Goal: Use online tool/utility: Use online tool/utility

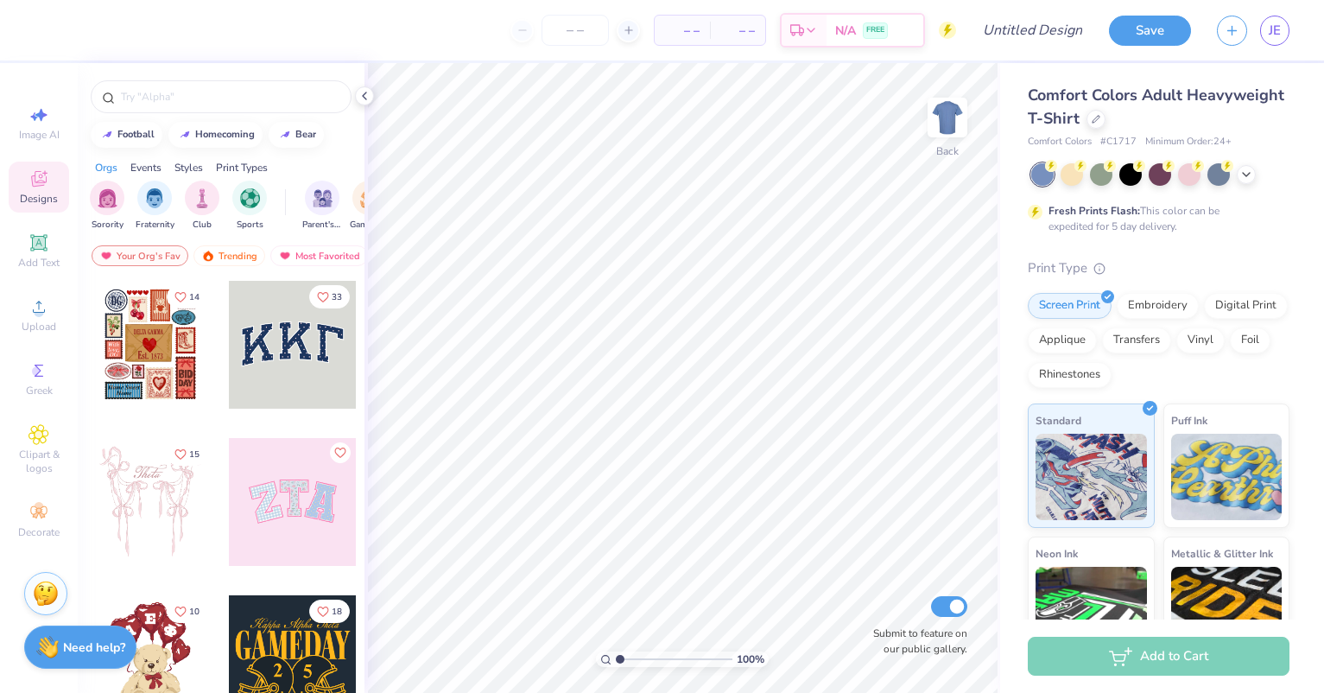
click at [264, 643] on div at bounding box center [293, 659] width 128 height 128
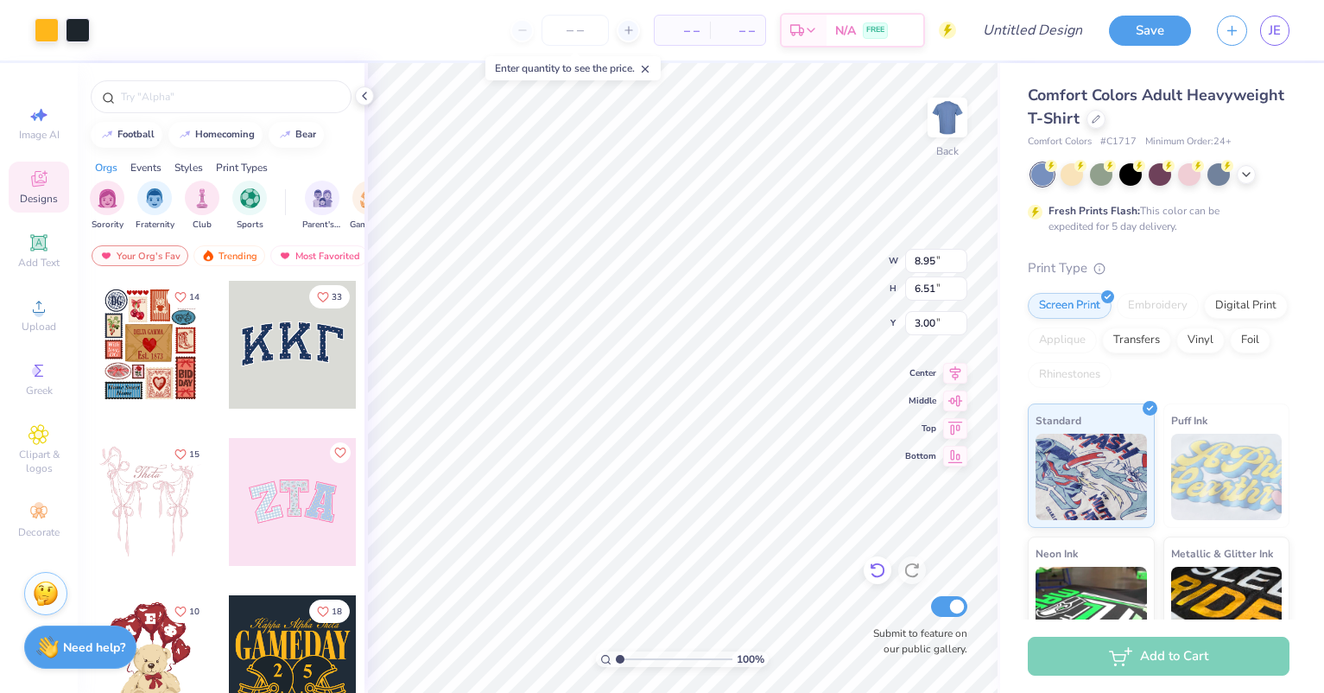
type input "8.95"
type input "6.51"
click at [798, 539] on li "Ungroup" at bounding box center [814, 537] width 136 height 34
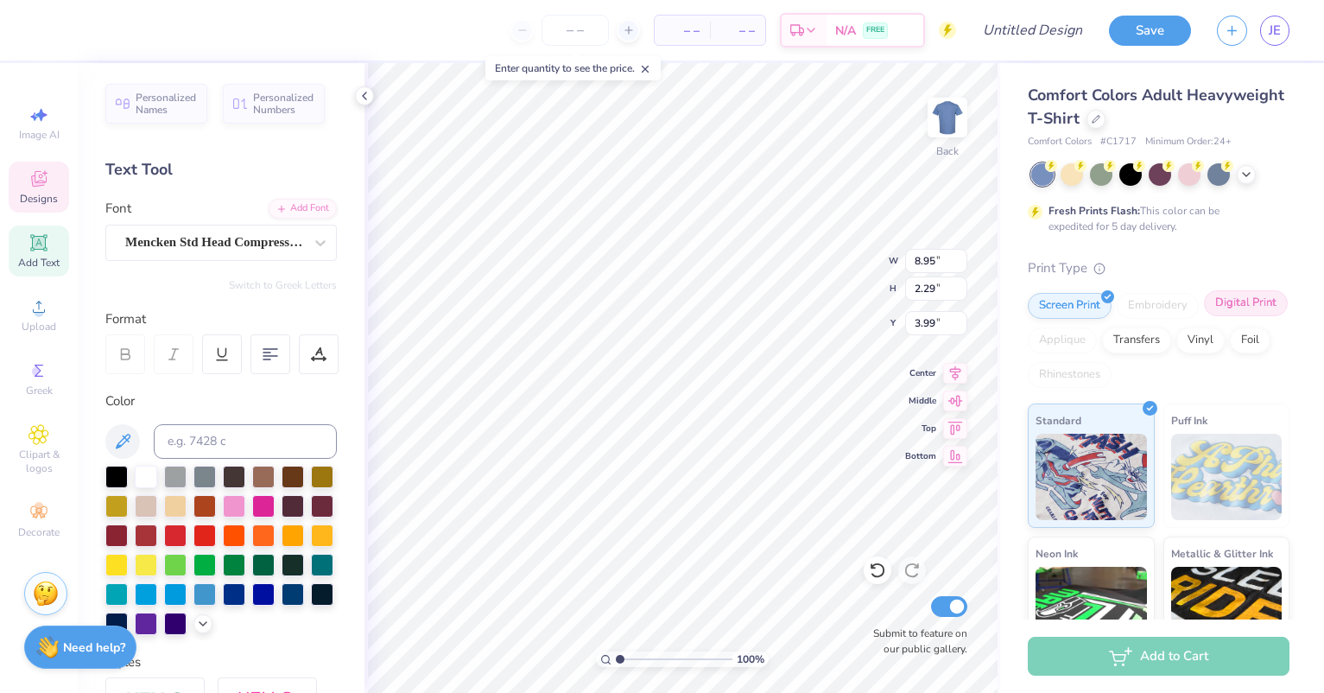
scroll to position [15, 3]
type textarea "w"
type textarea "weekday"
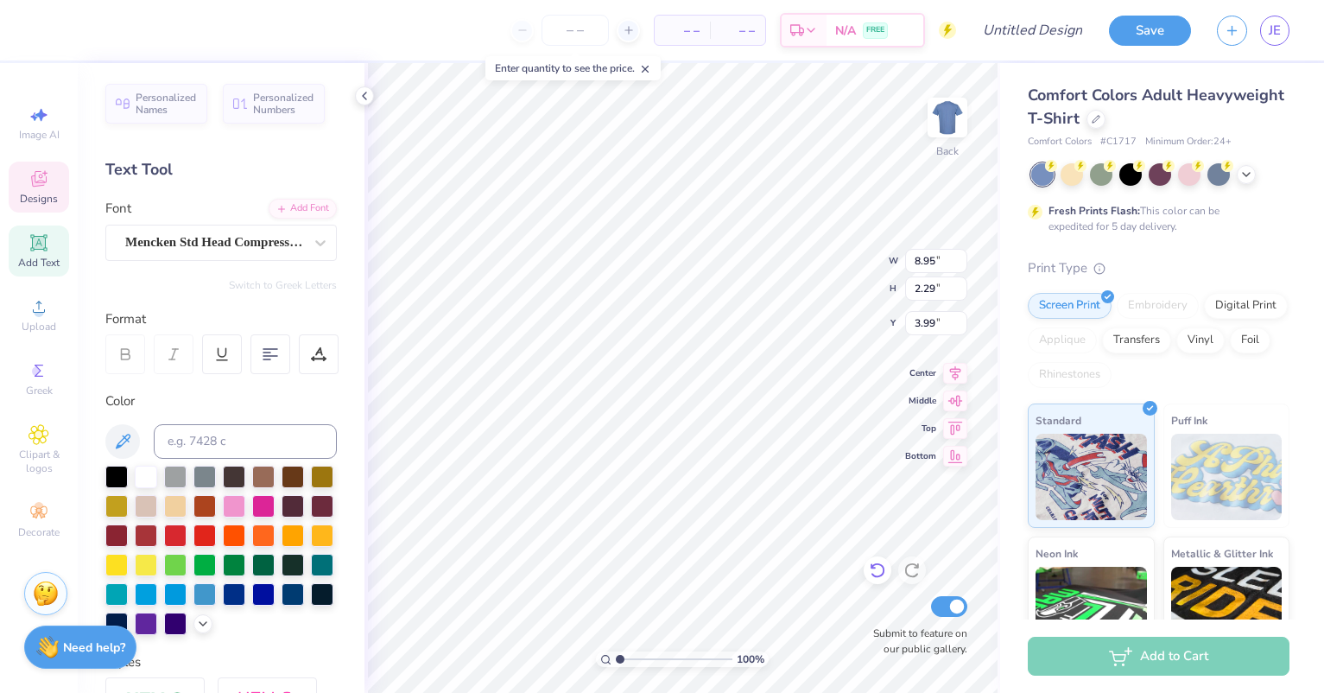
click at [873, 578] on icon at bounding box center [877, 570] width 17 height 17
click at [875, 572] on icon at bounding box center [877, 570] width 17 height 17
click at [873, 572] on icon at bounding box center [877, 570] width 17 height 17
click at [908, 574] on icon at bounding box center [912, 570] width 17 height 17
click at [366, 97] on icon at bounding box center [365, 96] width 14 height 14
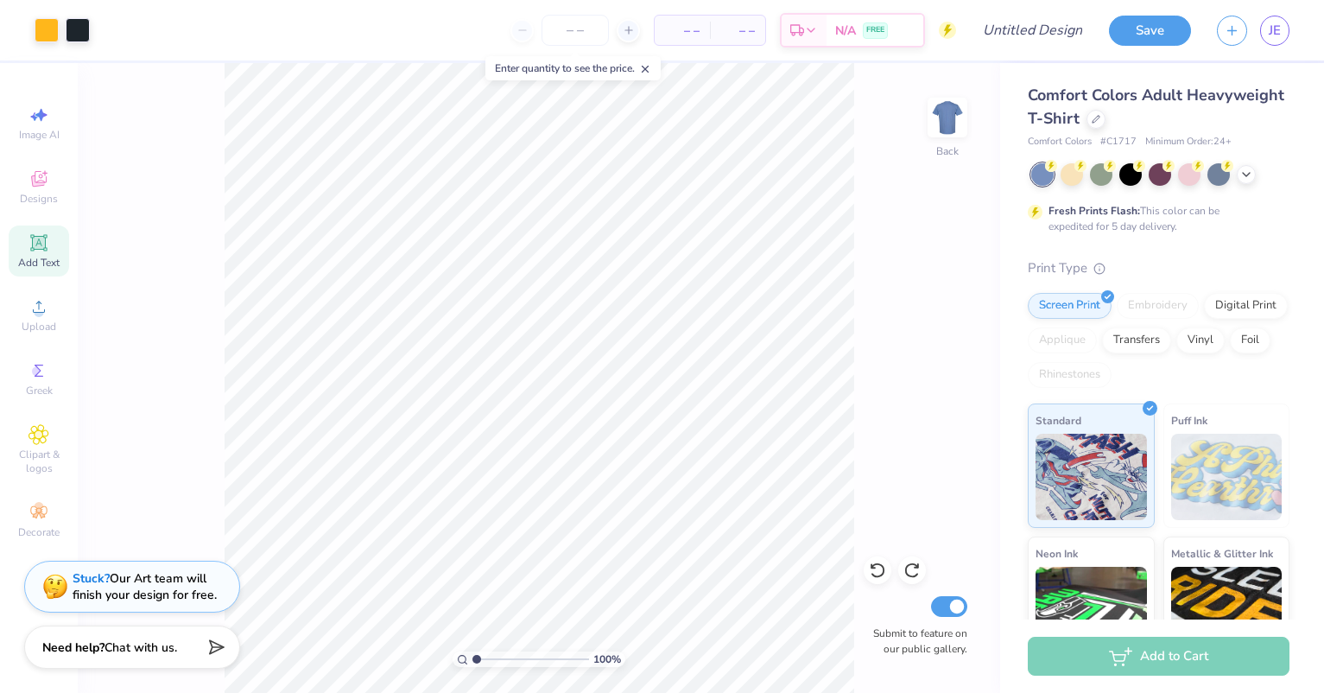
click at [80, 582] on strong "Stuck?" at bounding box center [91, 578] width 37 height 16
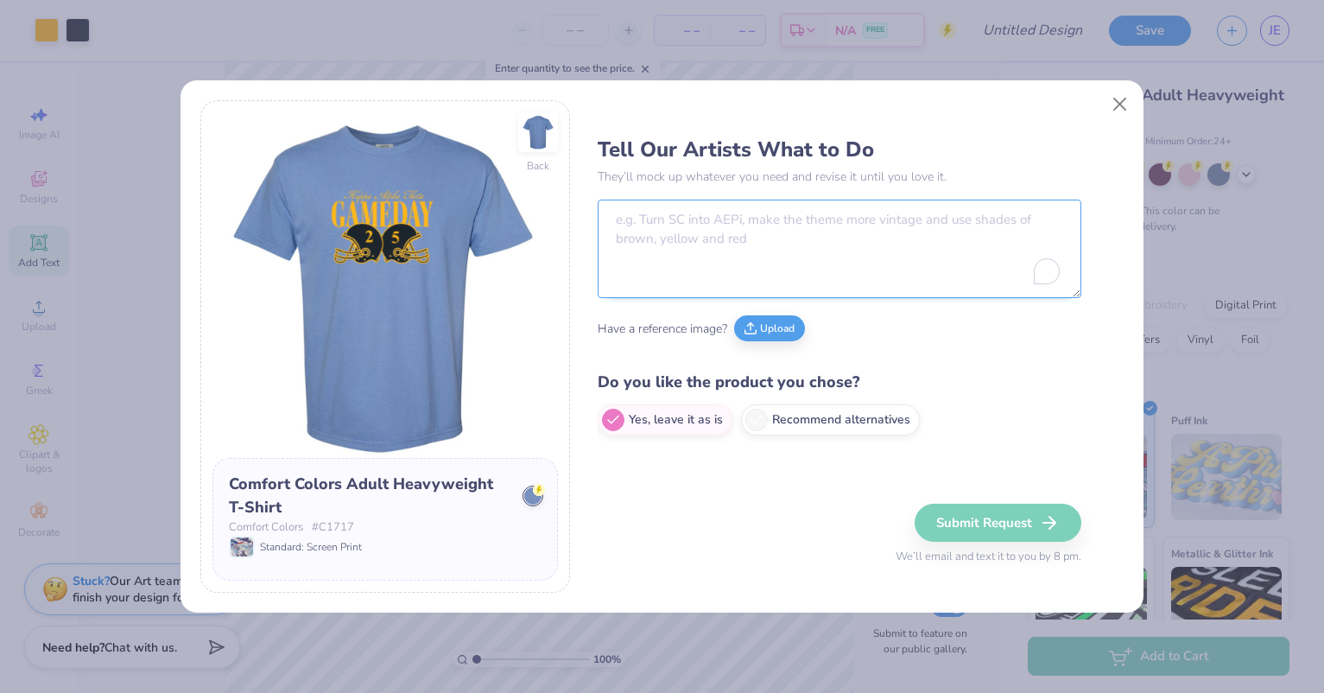
click at [636, 213] on textarea "To enrich screen reader interactions, please activate Accessibility in Grammarl…" at bounding box center [840, 249] width 484 height 98
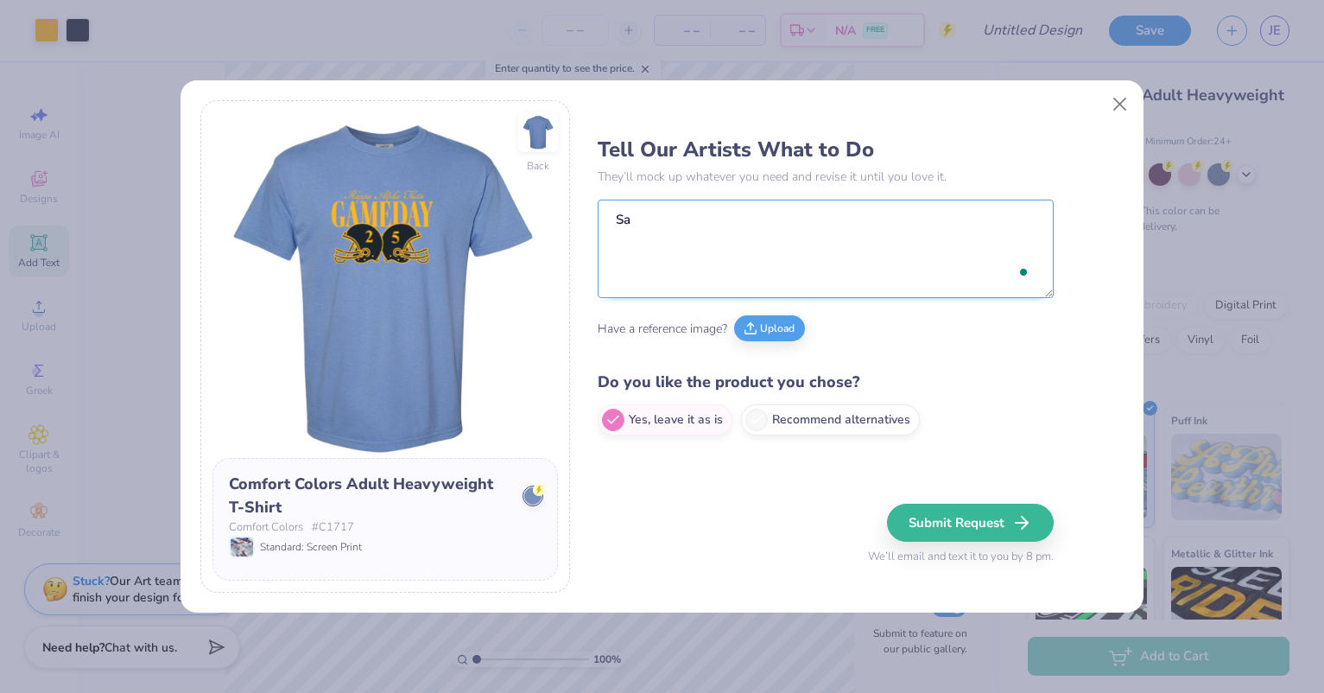
type textarea "S"
type textarea "Change "GAMEDAY" to "WEEKDAY""
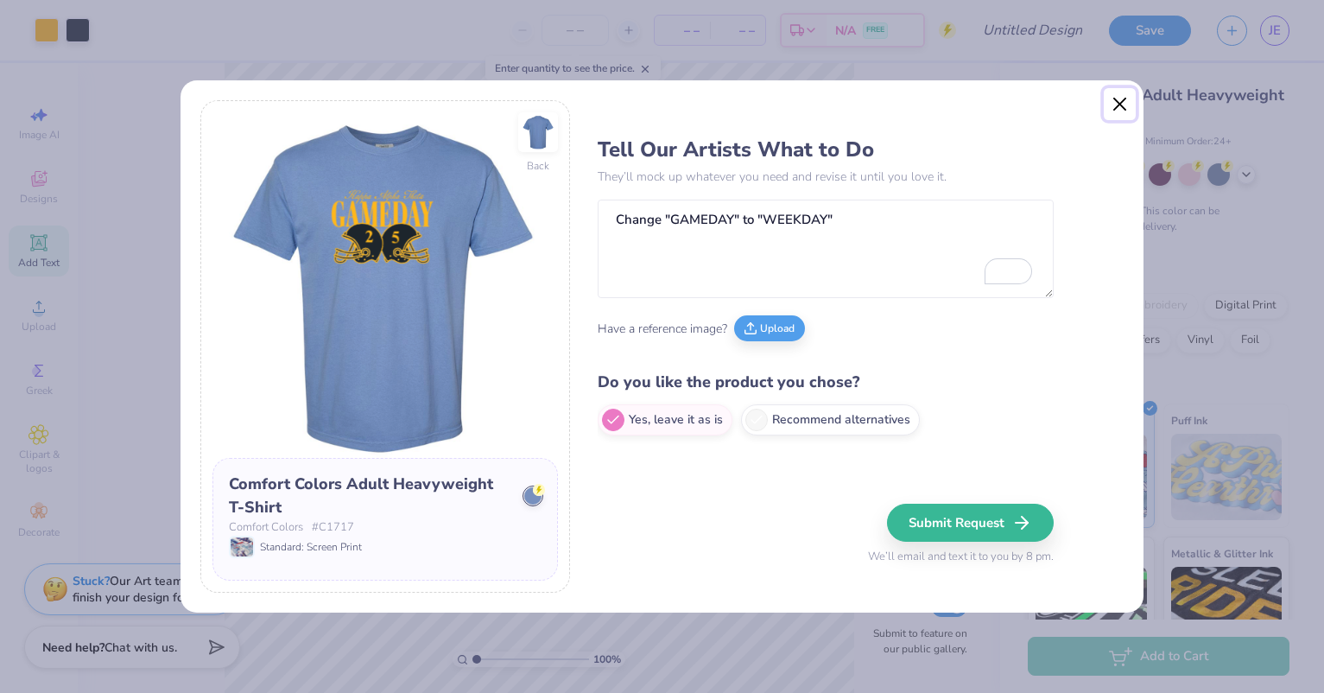
click at [1111, 106] on button "Close" at bounding box center [1120, 104] width 33 height 33
